Goal: Information Seeking & Learning: Check status

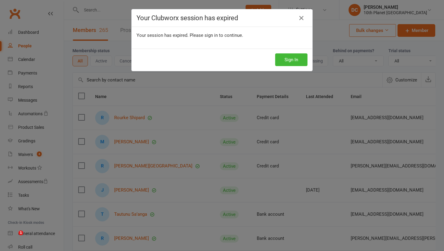
select select "100"
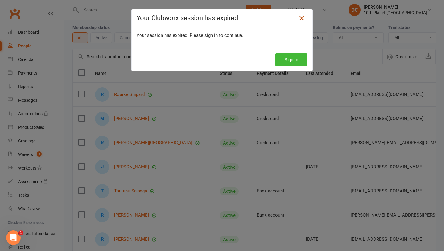
click at [301, 20] on icon at bounding box center [301, 18] width 7 height 7
click at [294, 62] on button "Sign In" at bounding box center [291, 60] width 32 height 13
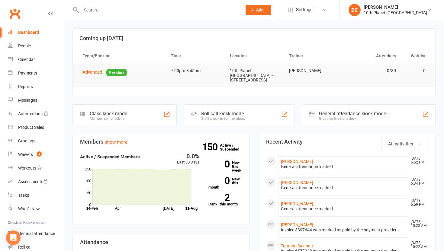
click at [182, 10] on input "text" at bounding box center [158, 10] width 158 height 8
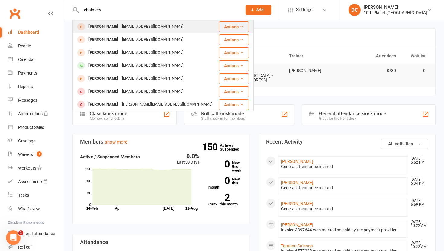
type input "chalmers"
click at [137, 25] on div "thomaschalmers910@gmail.com" at bounding box center [152, 26] width 65 height 9
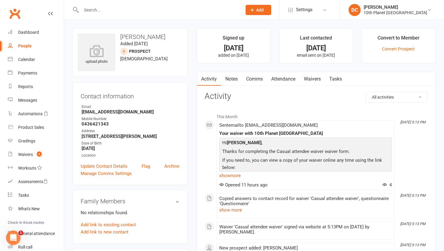
click at [313, 81] on link "Waivers" at bounding box center [312, 79] width 25 height 14
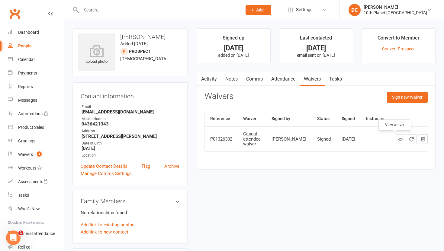
click at [396, 142] on link at bounding box center [401, 140] width 10 height 10
click at [33, 149] on link "Waivers 4" at bounding box center [36, 155] width 56 height 14
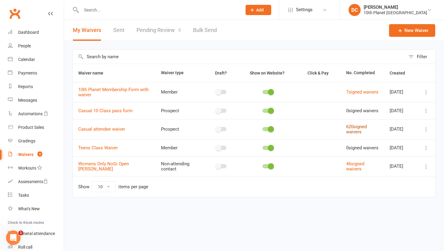
click at [351, 131] on link "620 signed waivers" at bounding box center [356, 129] width 21 height 11
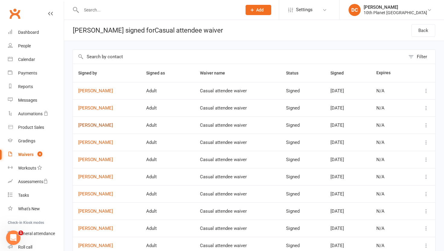
click at [97, 127] on link "Bradley Ryan" at bounding box center [106, 125] width 57 height 5
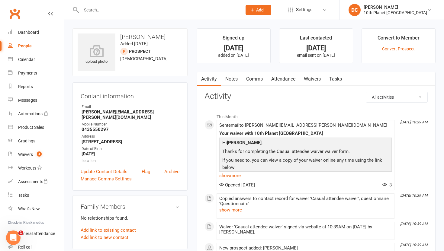
click at [315, 78] on link "Waivers" at bounding box center [312, 79] width 25 height 14
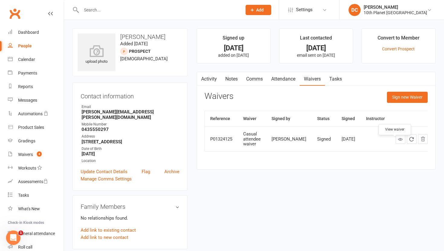
click at [396, 144] on link at bounding box center [401, 140] width 10 height 10
click at [28, 30] on div "Dashboard" at bounding box center [28, 32] width 21 height 5
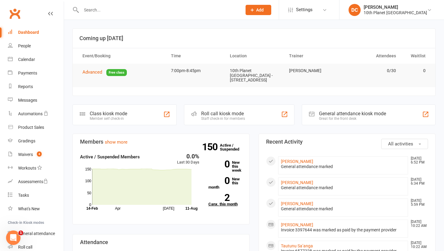
click at [233, 194] on link "2 Canx. this month" at bounding box center [226, 200] width 34 height 12
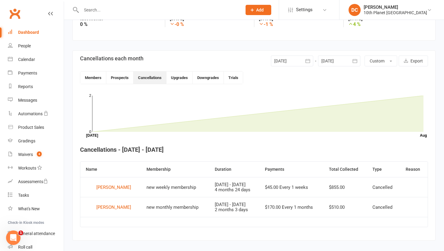
scroll to position [123, 0]
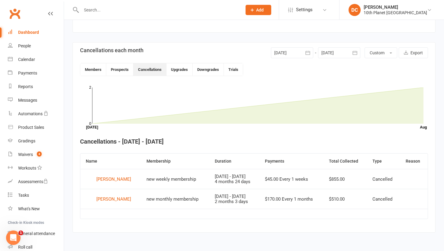
click at [37, 32] on div "Dashboard" at bounding box center [28, 32] width 21 height 5
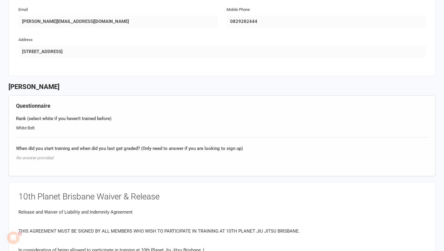
scroll to position [322, 0]
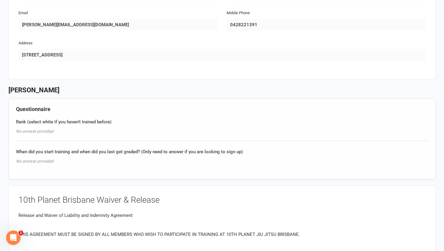
scroll to position [323, 0]
